Goal: Task Accomplishment & Management: Manage account settings

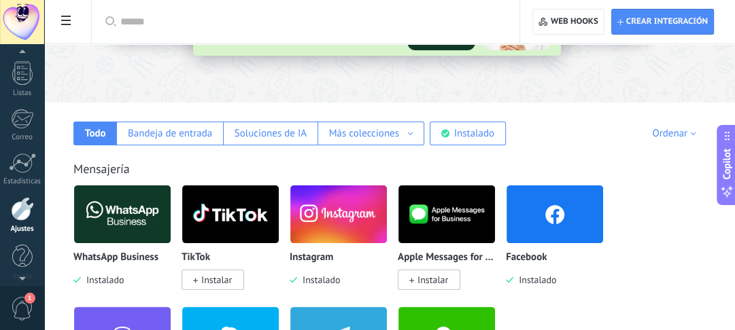
scroll to position [234, 0]
click at [9, 204] on link "Ajustes" at bounding box center [22, 207] width 44 height 37
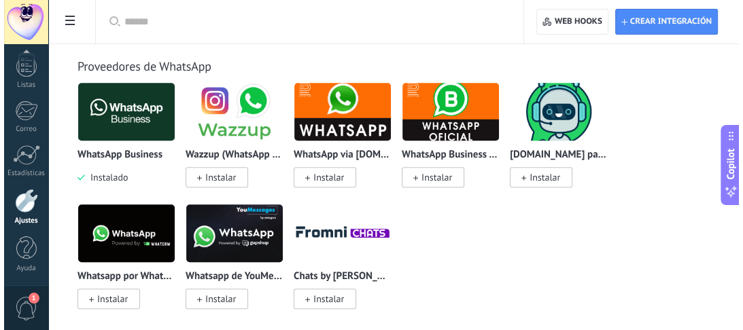
scroll to position [544, 0]
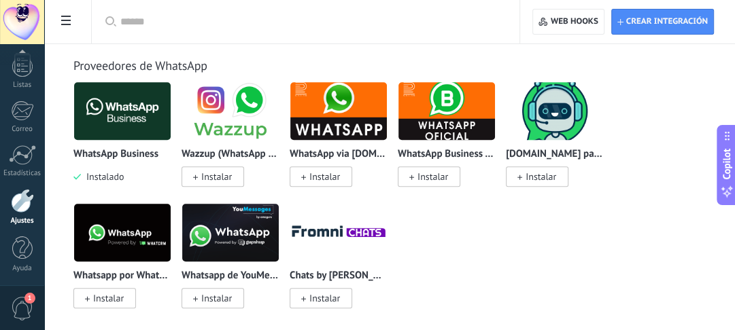
click at [22, 298] on span "1" at bounding box center [22, 309] width 23 height 24
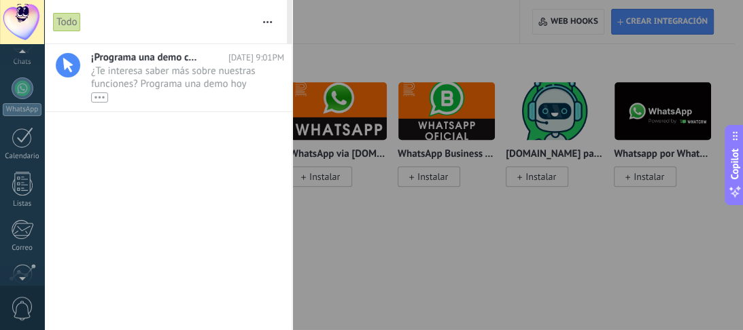
scroll to position [126, 0]
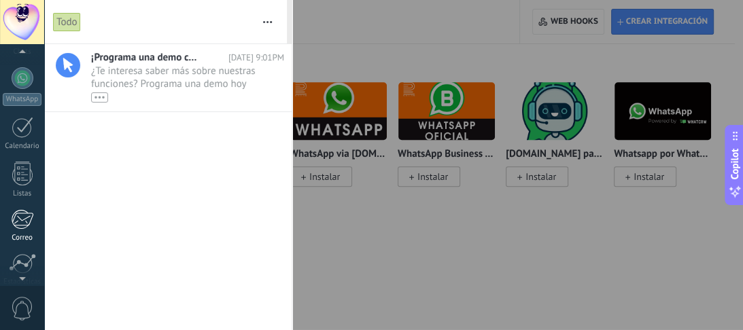
click at [22, 223] on div at bounding box center [22, 219] width 22 height 20
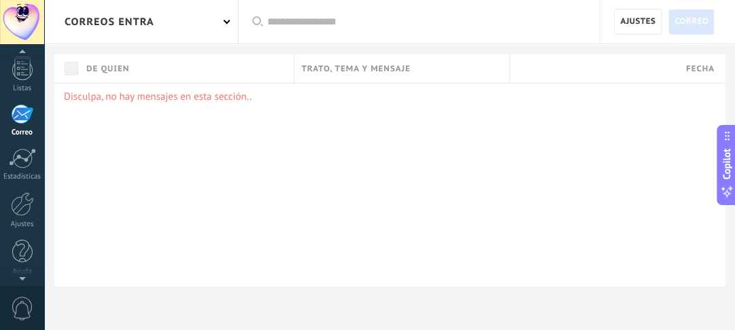
scroll to position [234, 0]
click at [16, 210] on div at bounding box center [22, 201] width 23 height 24
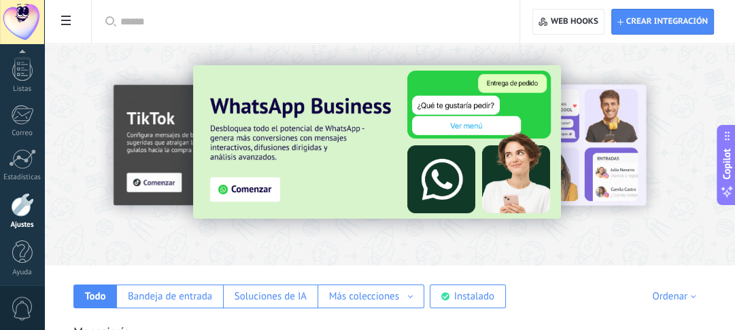
scroll to position [220, 0]
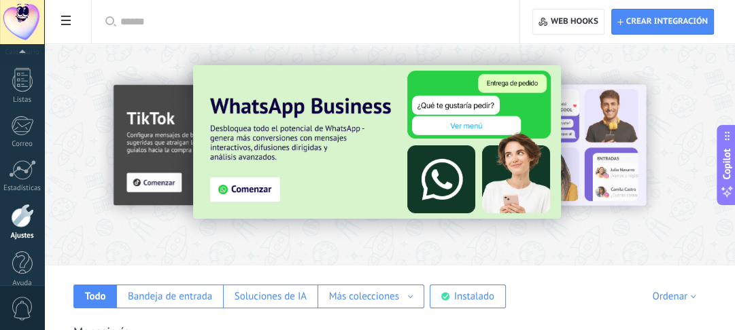
click at [29, 27] on div at bounding box center [22, 22] width 44 height 44
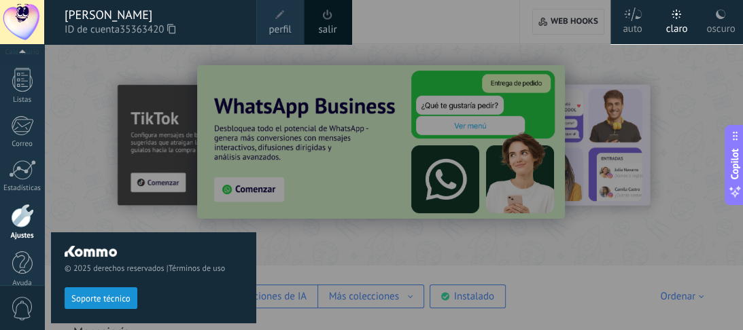
click at [278, 27] on span "perfil" at bounding box center [279, 29] width 22 height 15
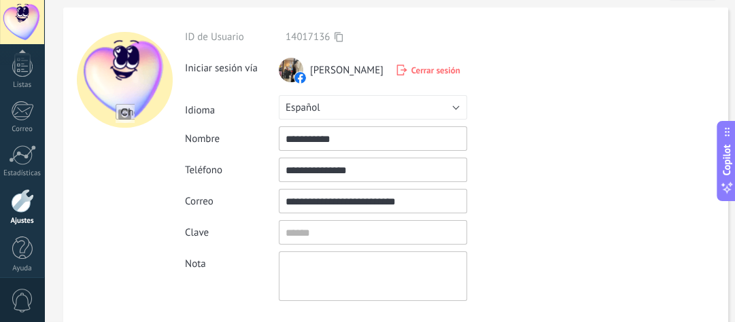
scroll to position [54, 0]
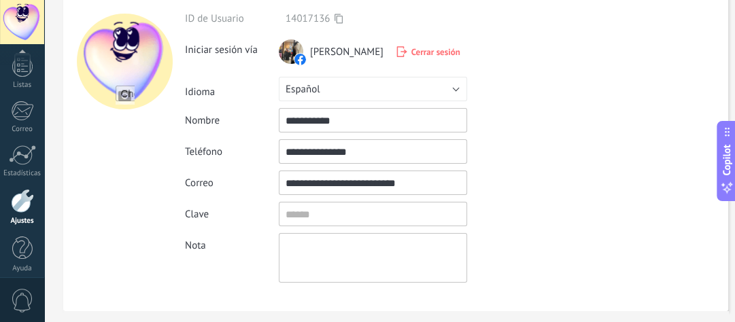
drag, startPoint x: 428, startPoint y: 184, endPoint x: 242, endPoint y: 184, distance: 186.2
click at [242, 184] on div "**********" at bounding box center [404, 183] width 439 height 24
click at [311, 214] on input "textbox" at bounding box center [373, 214] width 188 height 24
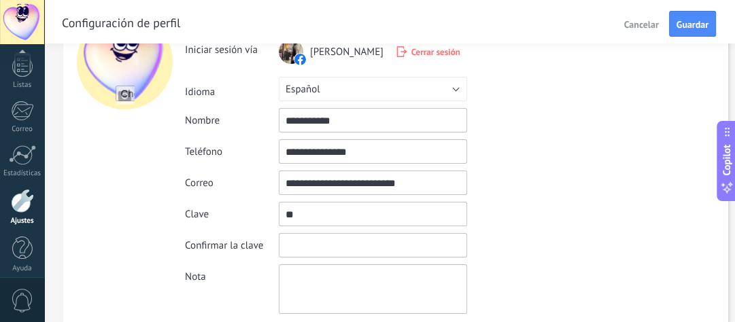
type input "*"
click at [300, 246] on input "textbox" at bounding box center [373, 245] width 188 height 24
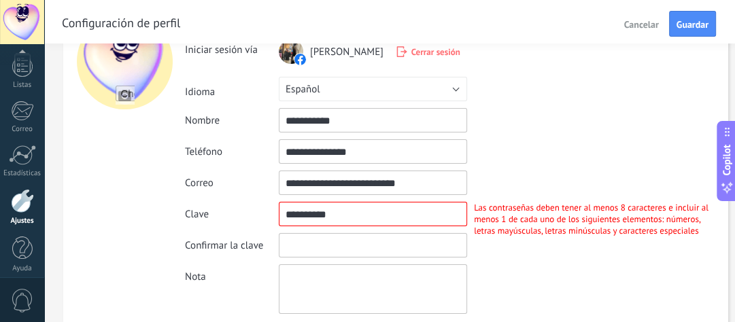
scroll to position [0, 0]
click at [324, 218] on input "textbox" at bounding box center [373, 214] width 188 height 24
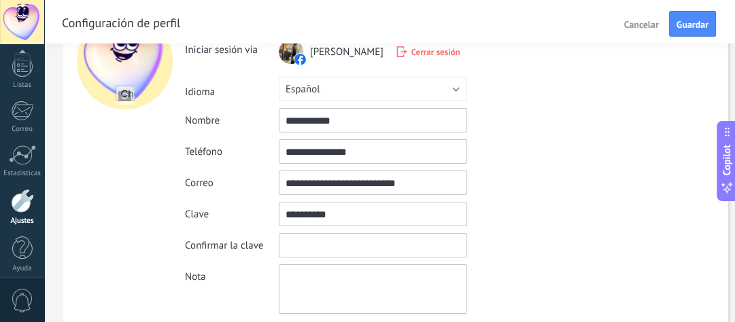
click at [324, 218] on input "textbox" at bounding box center [373, 214] width 188 height 24
click at [328, 239] on input "textbox" at bounding box center [373, 245] width 188 height 24
click at [329, 211] on input "textbox" at bounding box center [373, 214] width 188 height 24
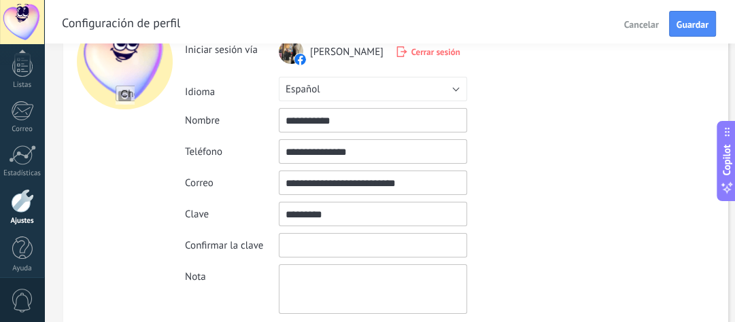
click at [329, 211] on input "textbox" at bounding box center [373, 214] width 188 height 24
click at [334, 245] on input "textbox" at bounding box center [373, 245] width 188 height 24
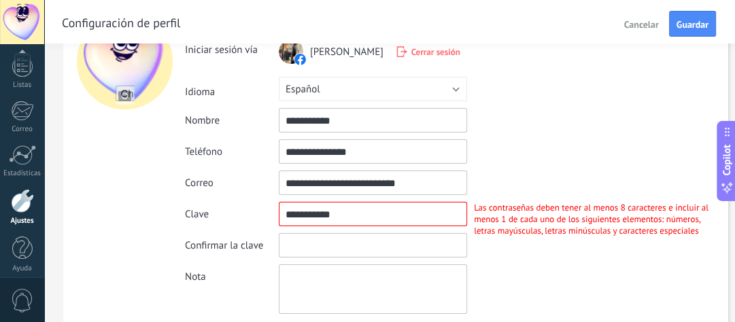
click at [336, 204] on input "textbox" at bounding box center [373, 214] width 188 height 24
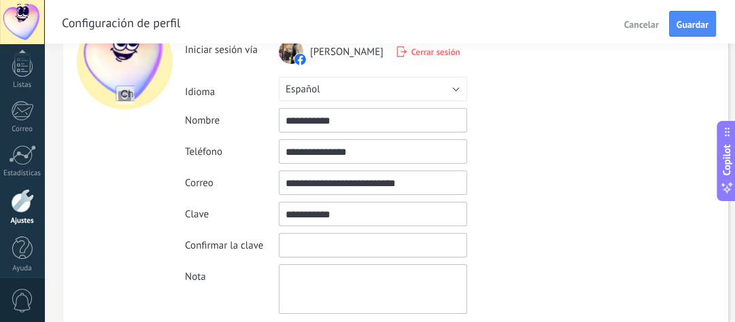
click at [334, 207] on input "textbox" at bounding box center [373, 214] width 188 height 24
click at [319, 217] on input "textbox" at bounding box center [373, 214] width 188 height 24
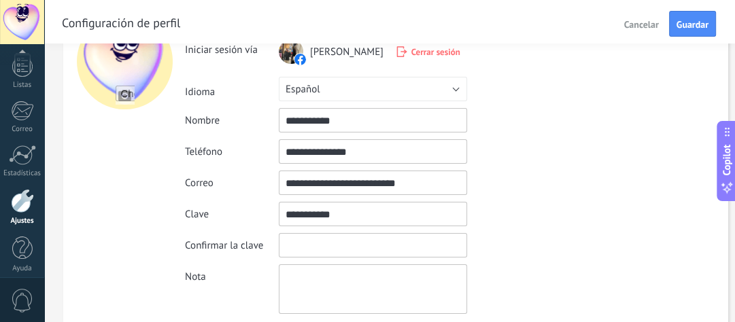
click at [319, 217] on input "textbox" at bounding box center [373, 214] width 188 height 24
type input "**********"
click at [324, 232] on div "**********" at bounding box center [456, 163] width 543 height 302
click at [324, 245] on input "textbox" at bounding box center [373, 245] width 188 height 24
paste input "**********"
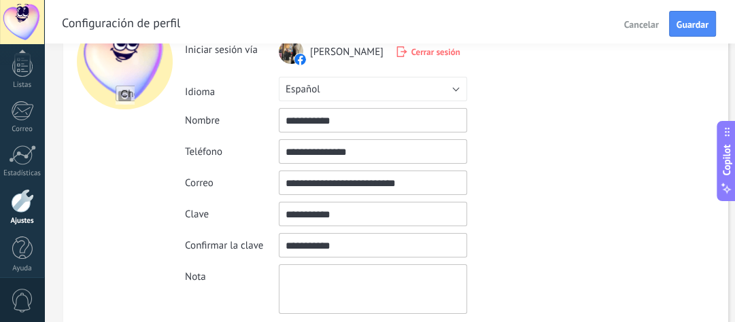
type input "**********"
click at [326, 277] on textarea at bounding box center [373, 289] width 188 height 50
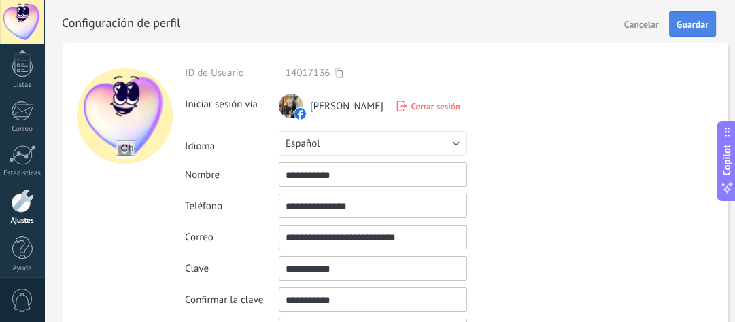
click at [694, 20] on span "Guardar" at bounding box center [692, 25] width 32 height 10
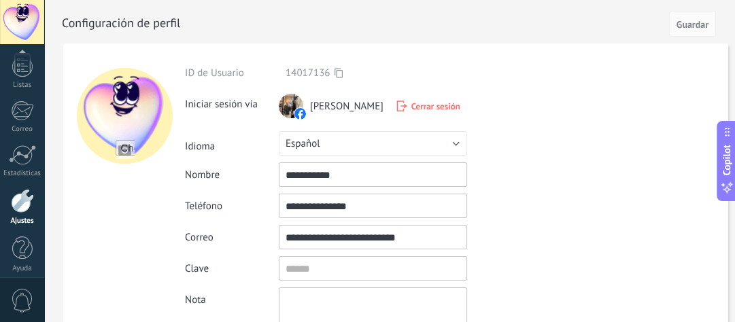
drag, startPoint x: 432, startPoint y: 237, endPoint x: 276, endPoint y: 232, distance: 156.4
click at [276, 232] on div "**********" at bounding box center [456, 237] width 543 height 24
